Goal: Entertainment & Leisure: Consume media (video, audio)

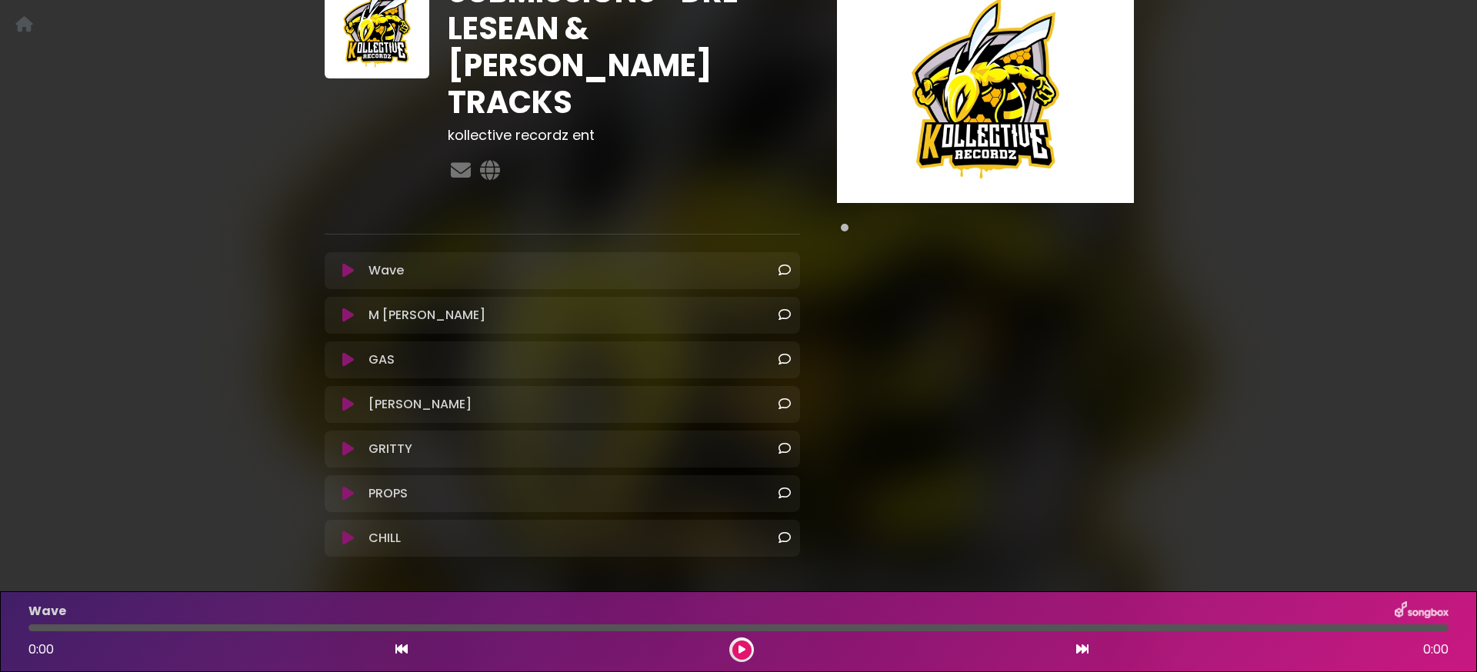
scroll to position [152, 0]
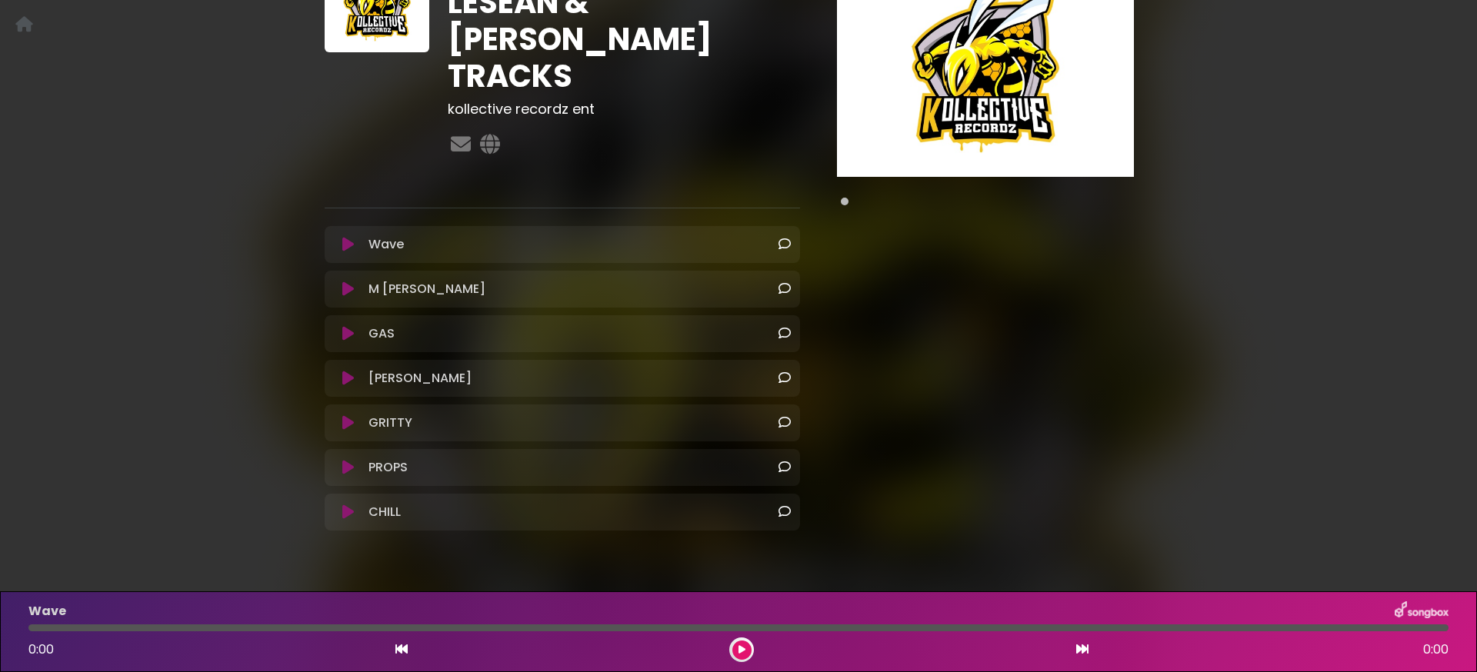
click at [348, 237] on icon at bounding box center [348, 244] width 12 height 15
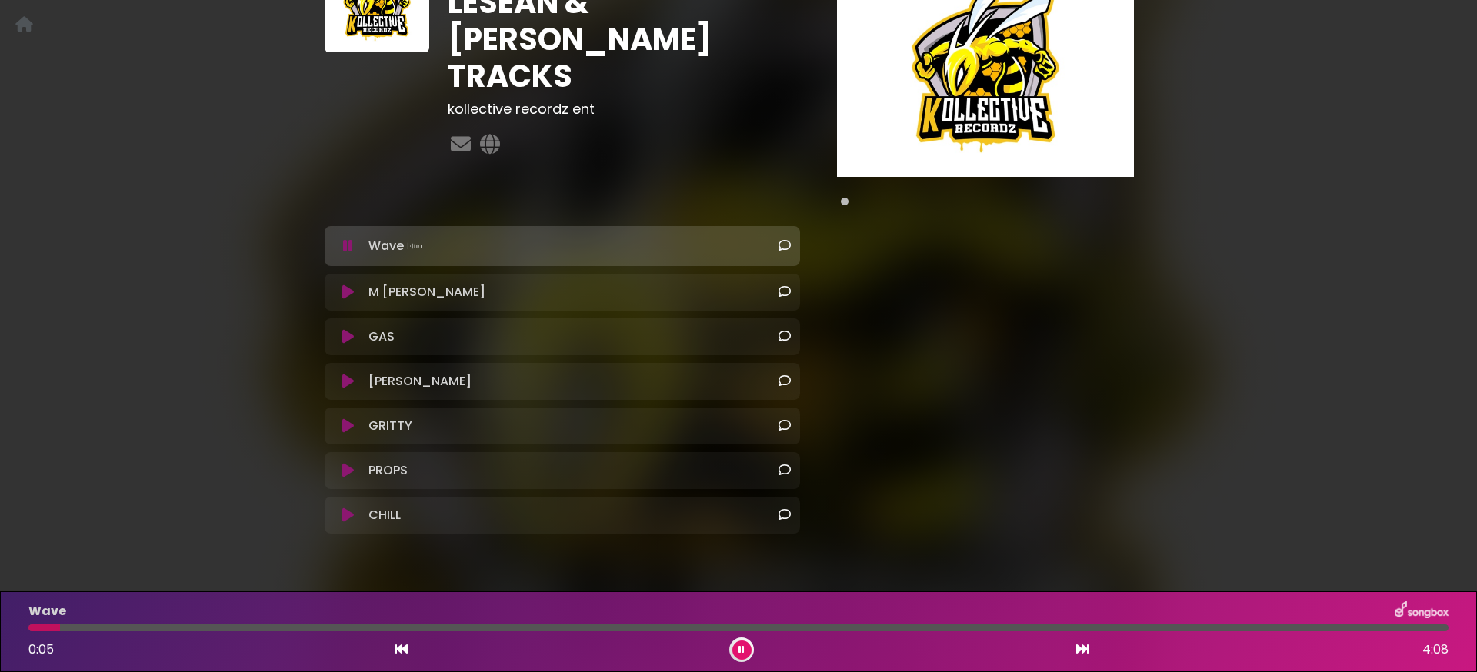
click at [352, 239] on icon at bounding box center [348, 246] width 10 height 15
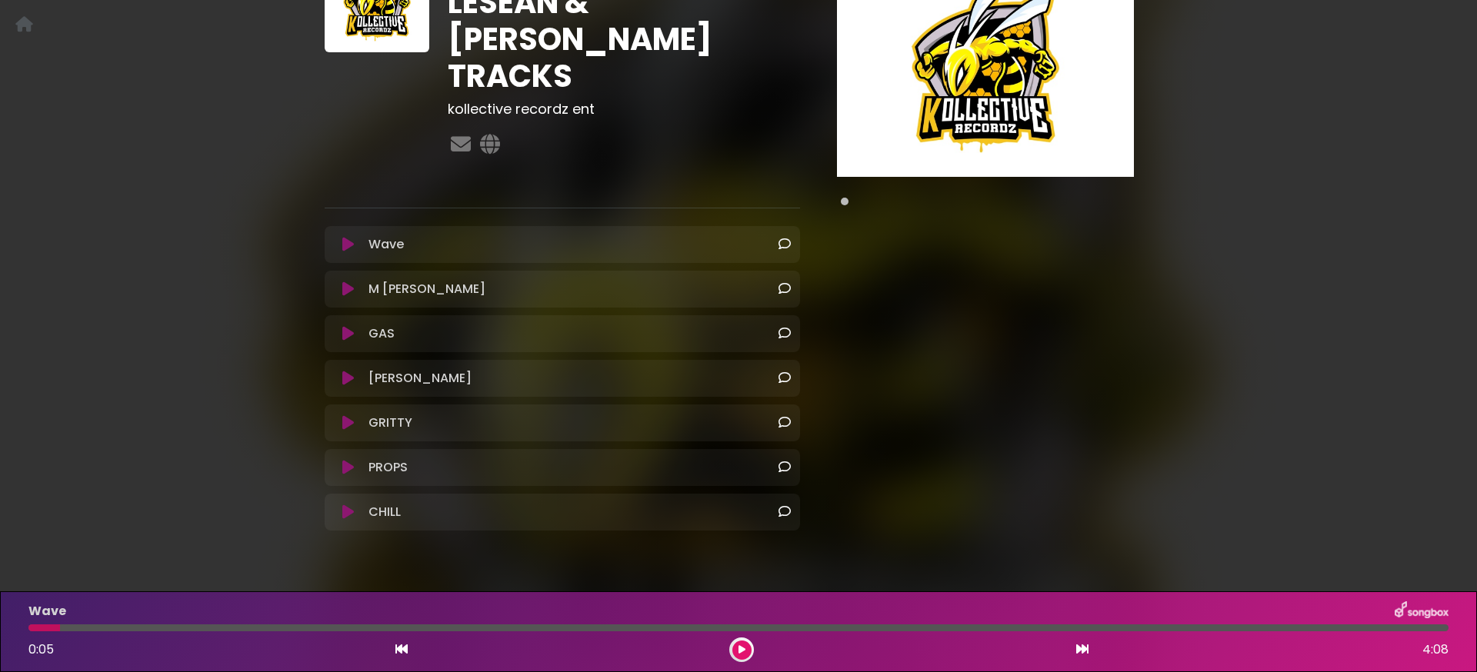
scroll to position [0, 0]
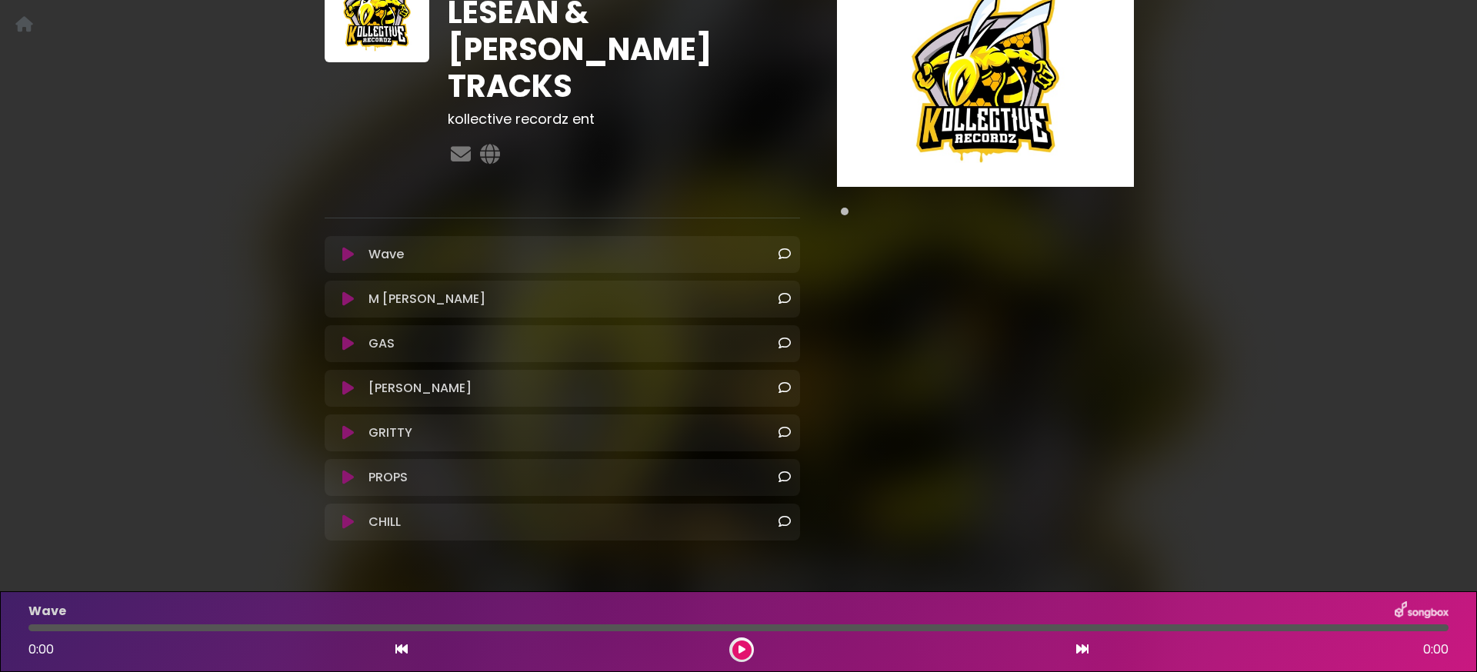
scroll to position [152, 0]
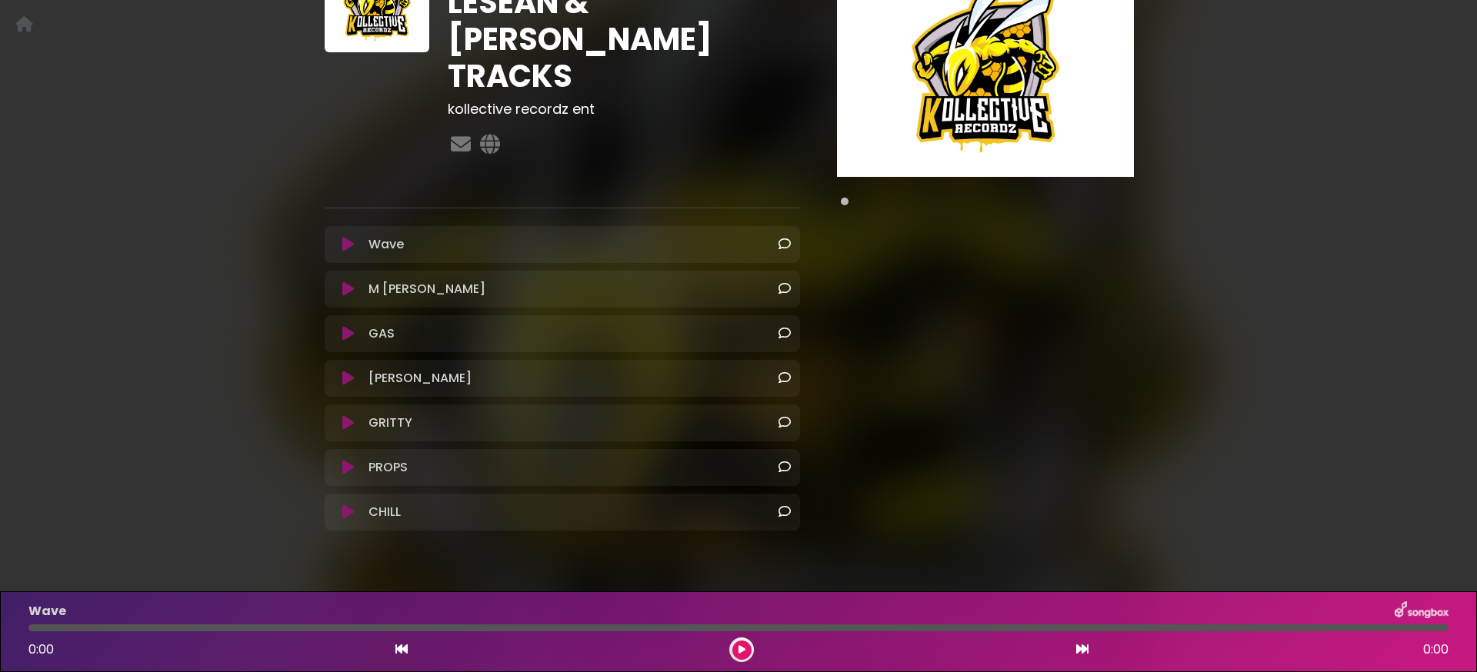
click at [349, 460] on icon at bounding box center [348, 467] width 12 height 15
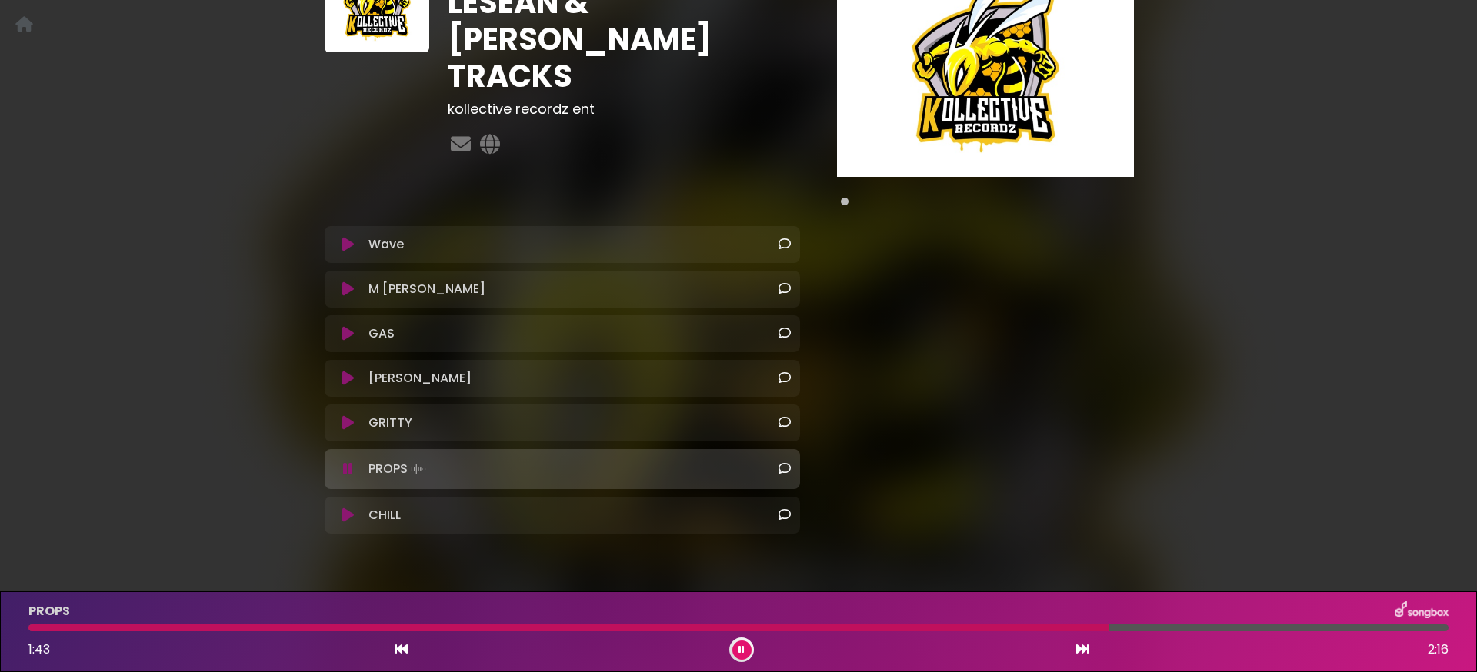
click at [349, 462] on icon at bounding box center [348, 469] width 10 height 15
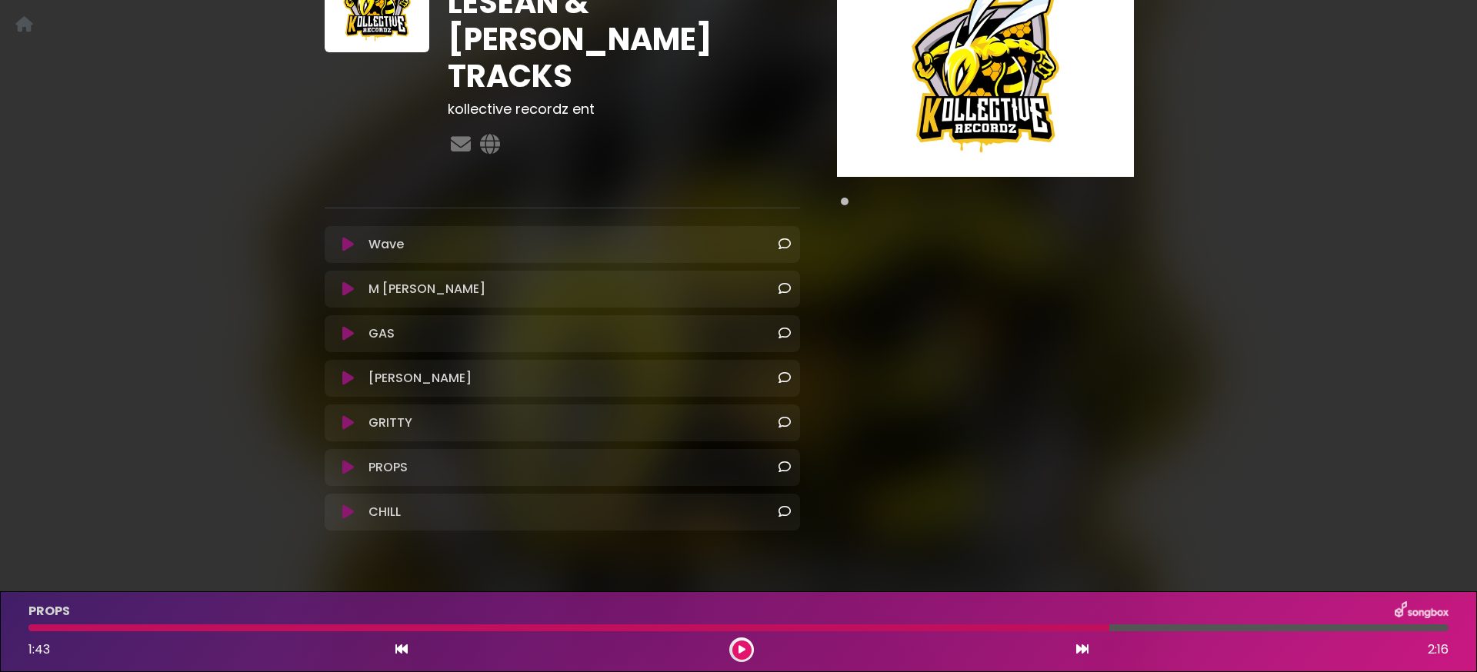
click at [345, 237] on icon at bounding box center [348, 244] width 12 height 15
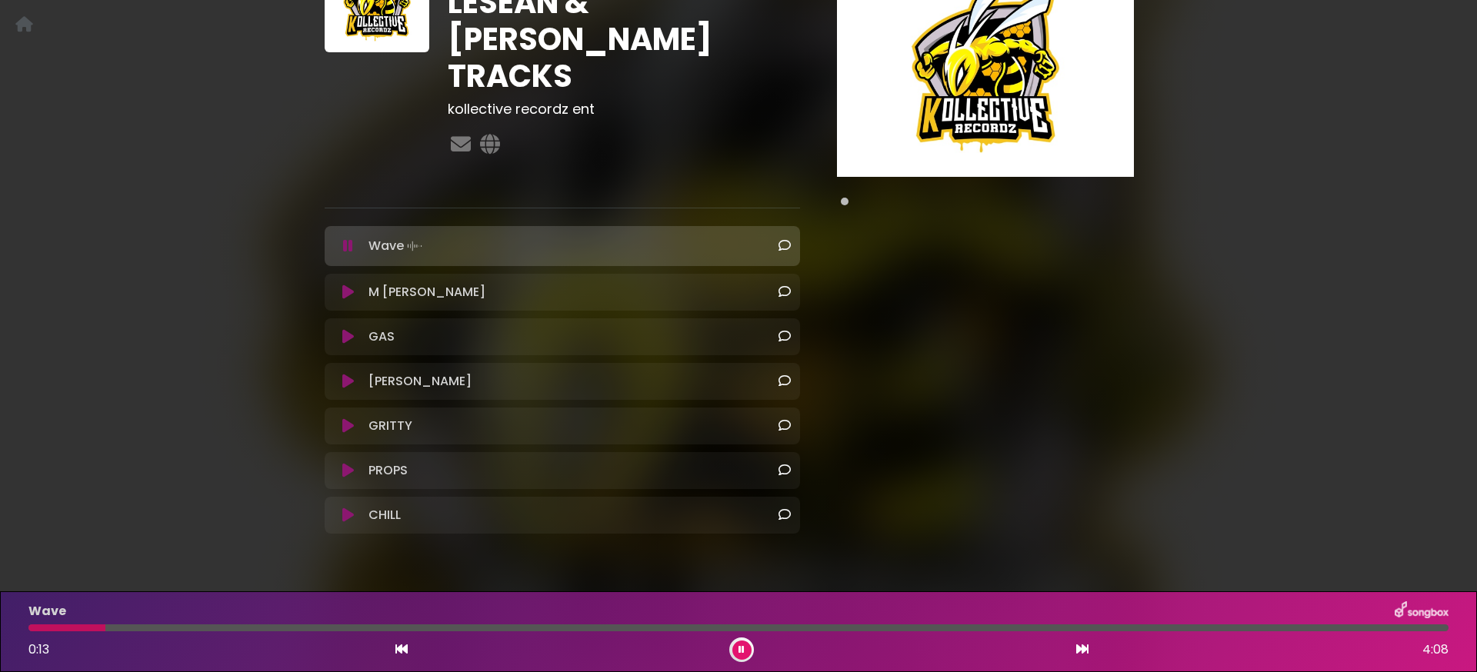
click at [345, 239] on icon at bounding box center [348, 246] width 10 height 15
